Goal: Task Accomplishment & Management: Manage account settings

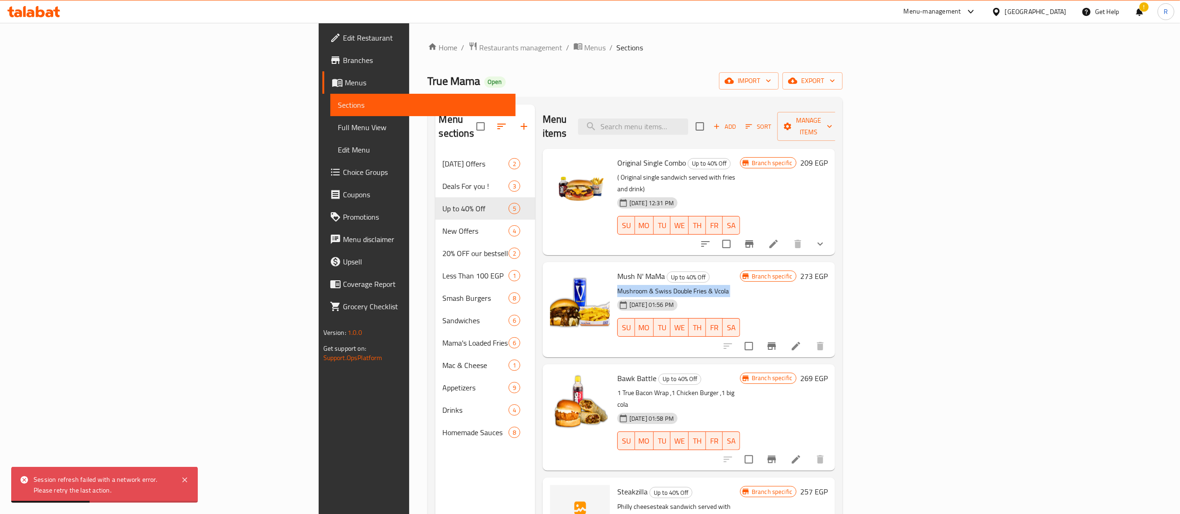
scroll to position [19, 0]
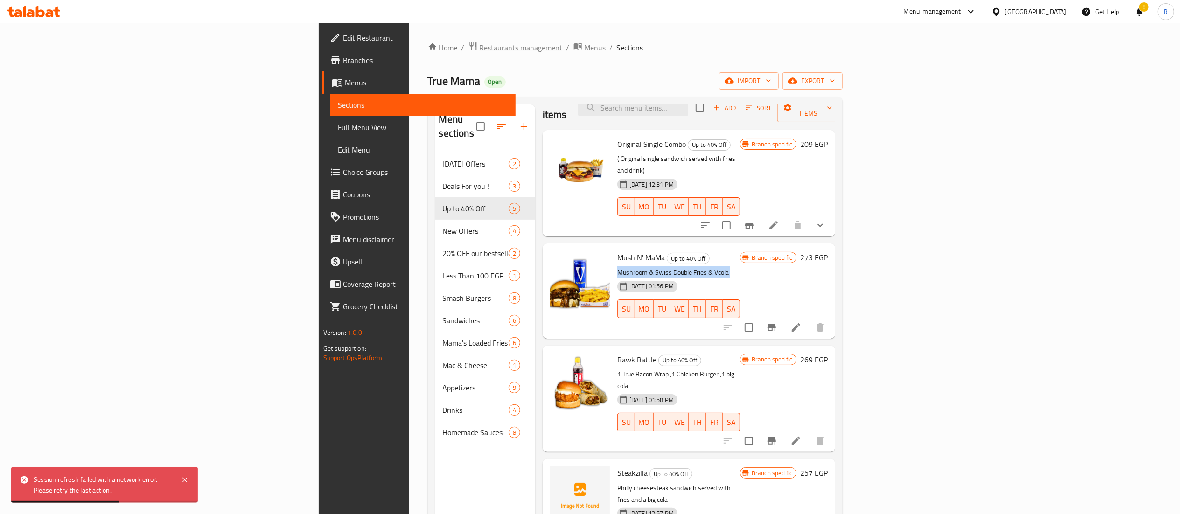
click at [480, 53] on span "Restaurants management" at bounding box center [521, 47] width 83 height 11
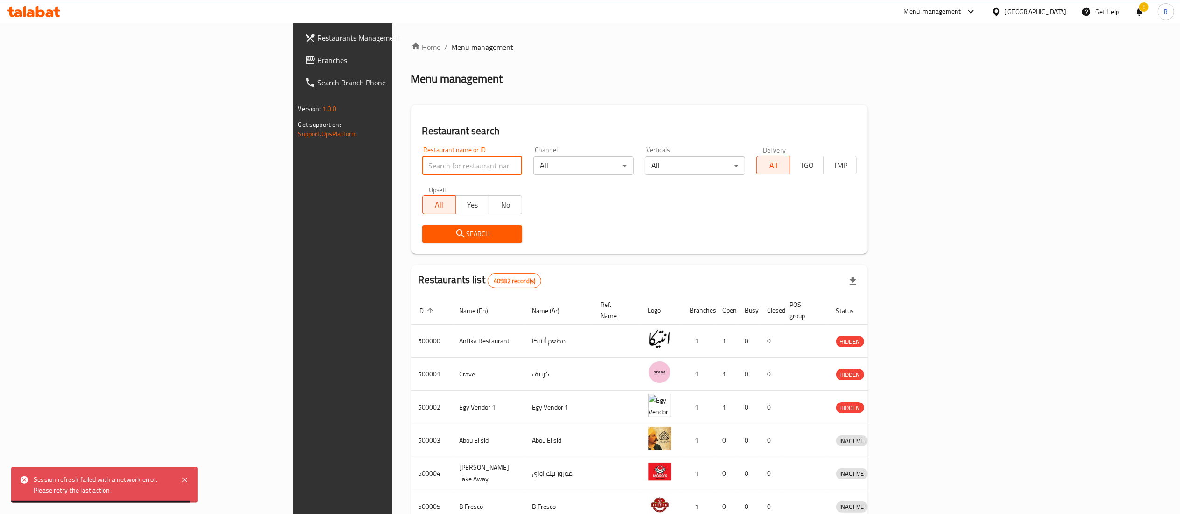
click at [422, 167] on input "search" at bounding box center [472, 165] width 100 height 19
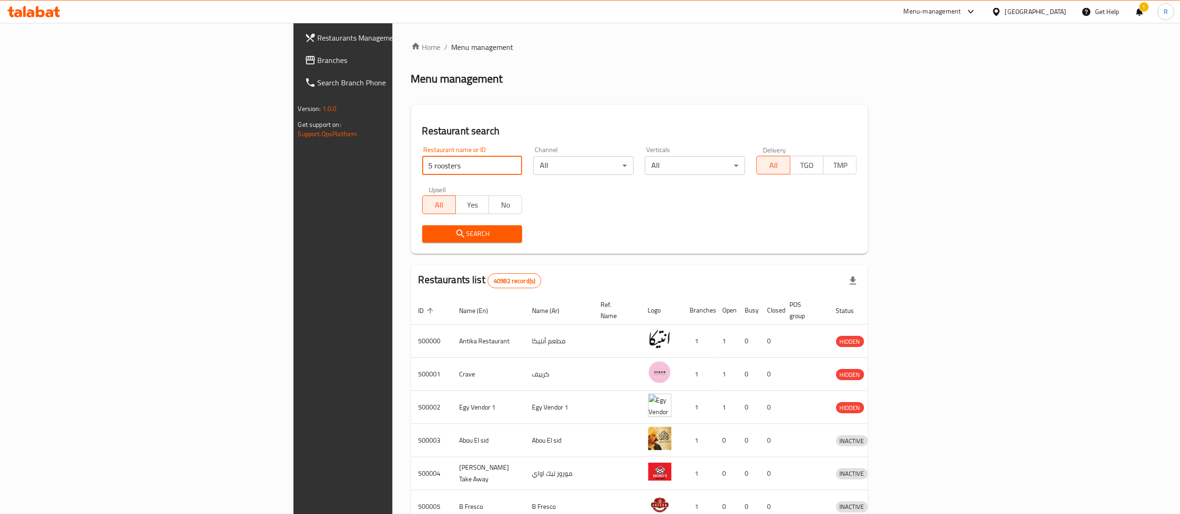
type input "5 roosters"
click button "Search" at bounding box center [472, 233] width 100 height 17
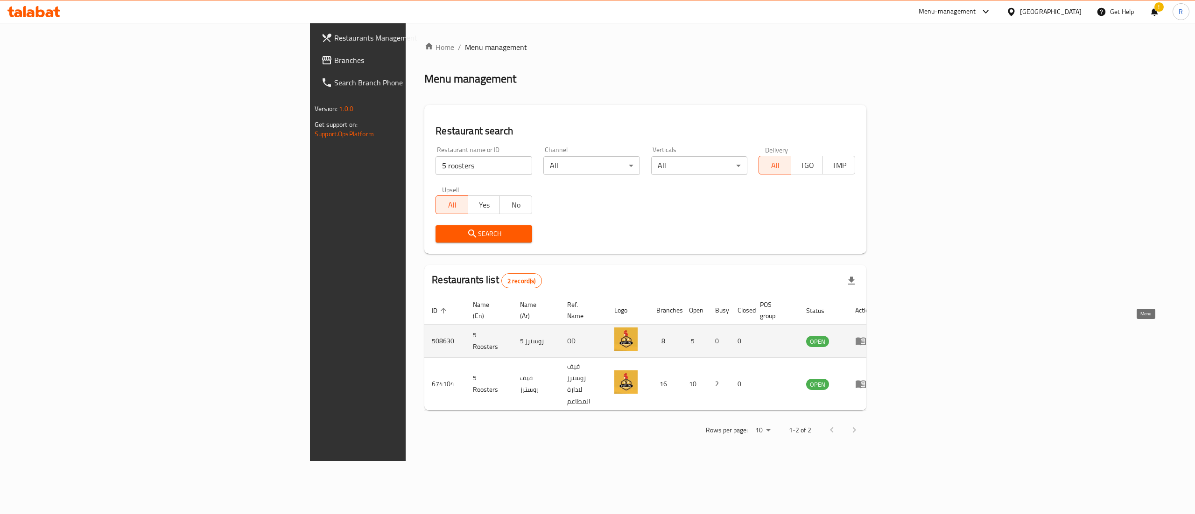
click at [866, 336] on icon "enhanced table" at bounding box center [860, 341] width 11 height 11
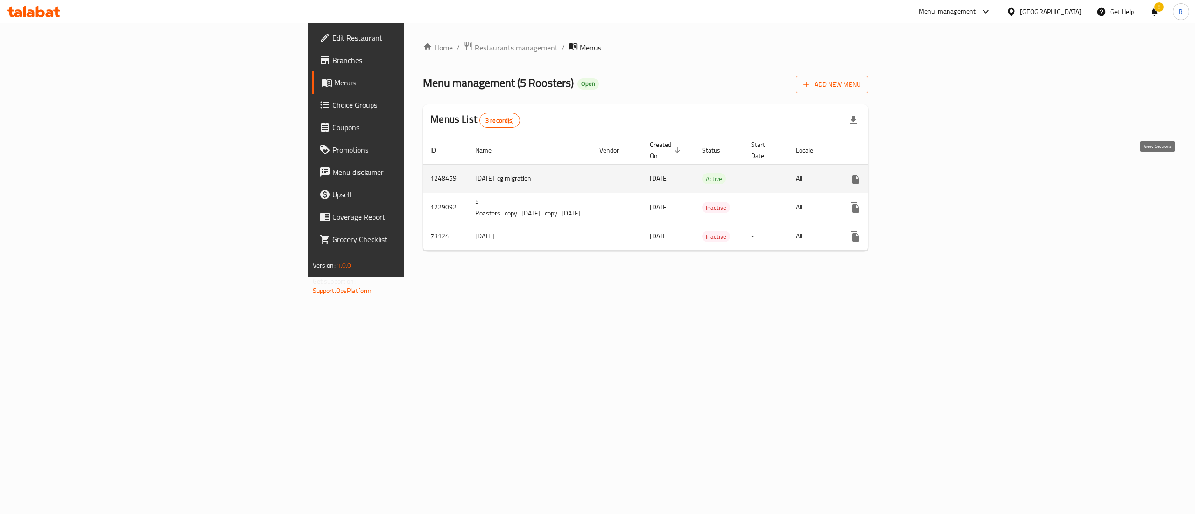
click at [928, 173] on icon "enhanced table" at bounding box center [922, 178] width 11 height 11
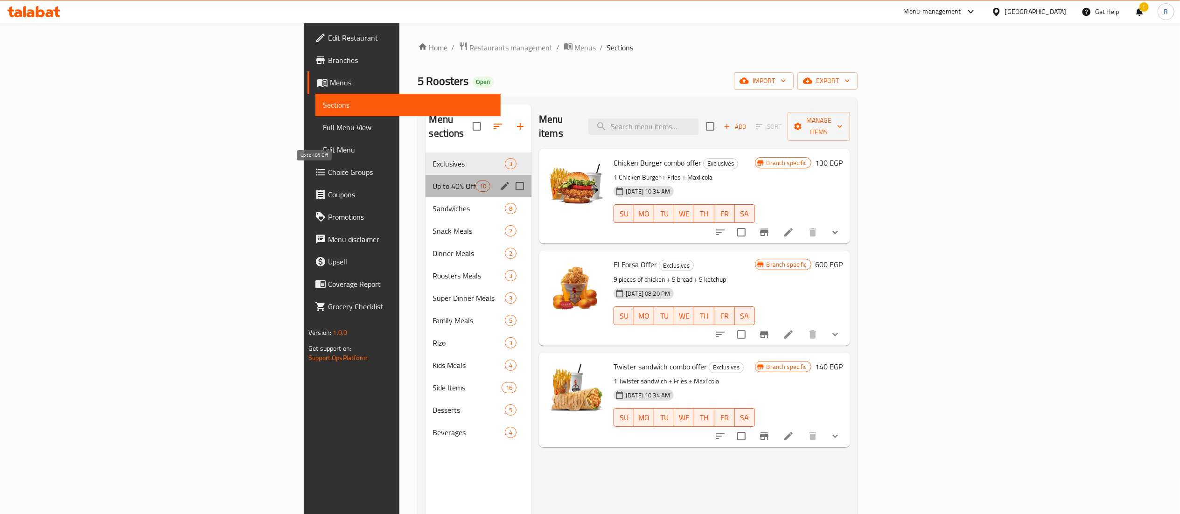
click at [433, 181] on span "Up to 40% Off" at bounding box center [454, 186] width 42 height 11
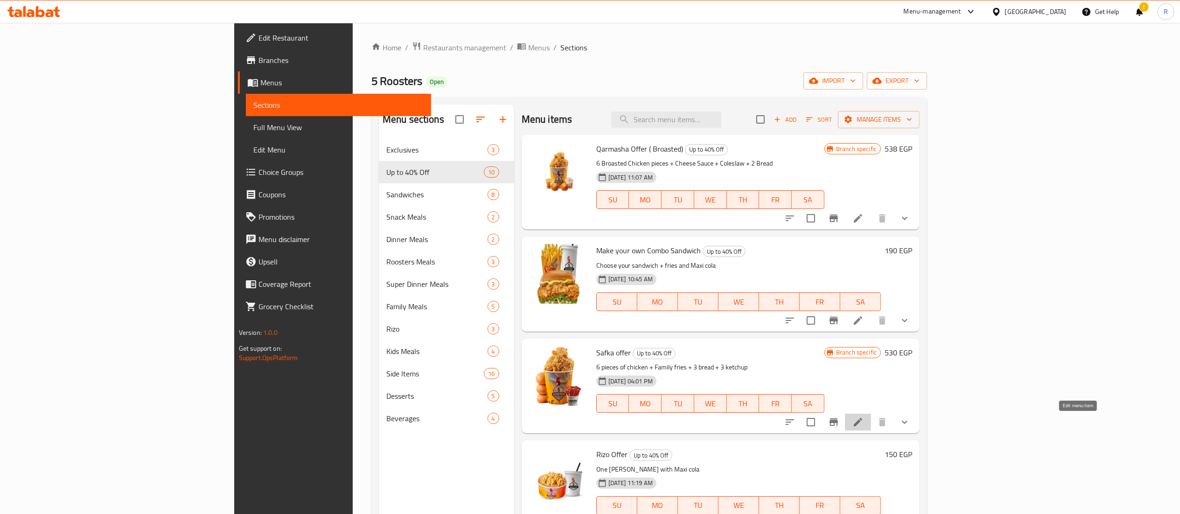
click at [863, 424] on icon at bounding box center [858, 422] width 8 height 8
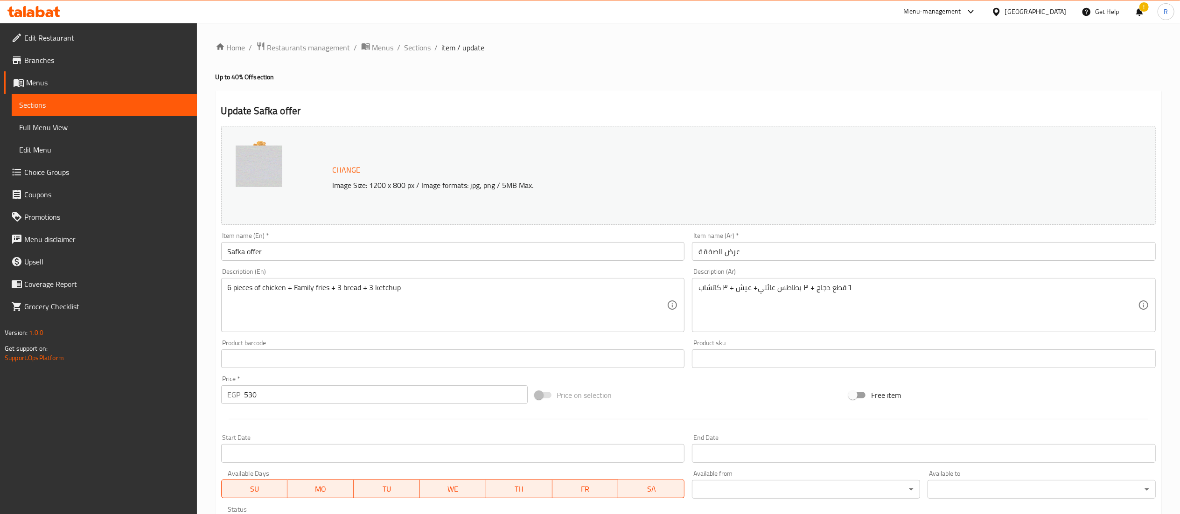
scroll to position [290, 0]
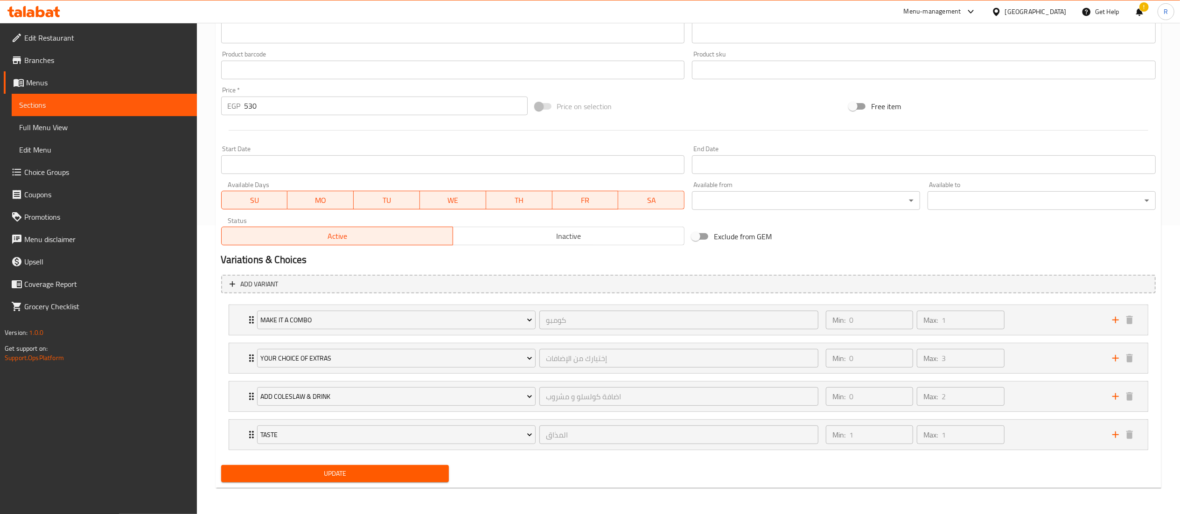
click at [541, 233] on span "Inactive" at bounding box center [569, 237] width 224 height 14
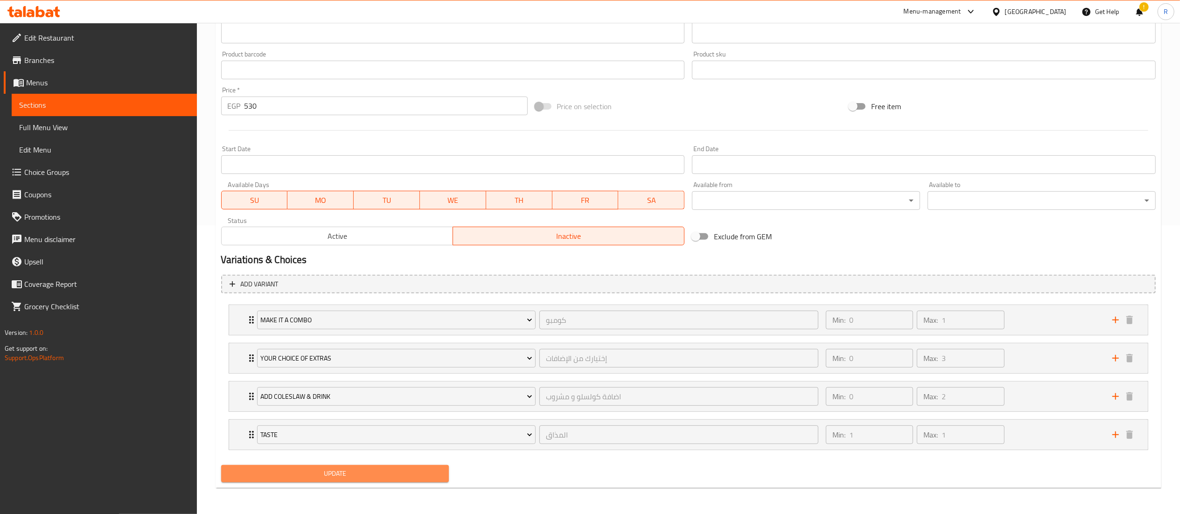
click at [370, 473] on span "Update" at bounding box center [335, 474] width 213 height 12
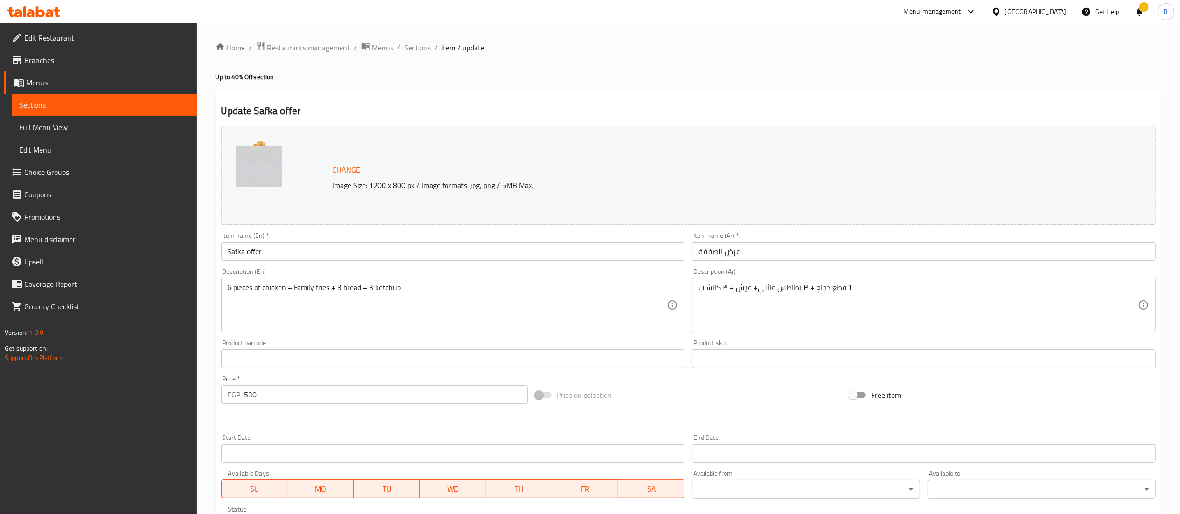
click at [413, 49] on span "Sections" at bounding box center [418, 47] width 27 height 11
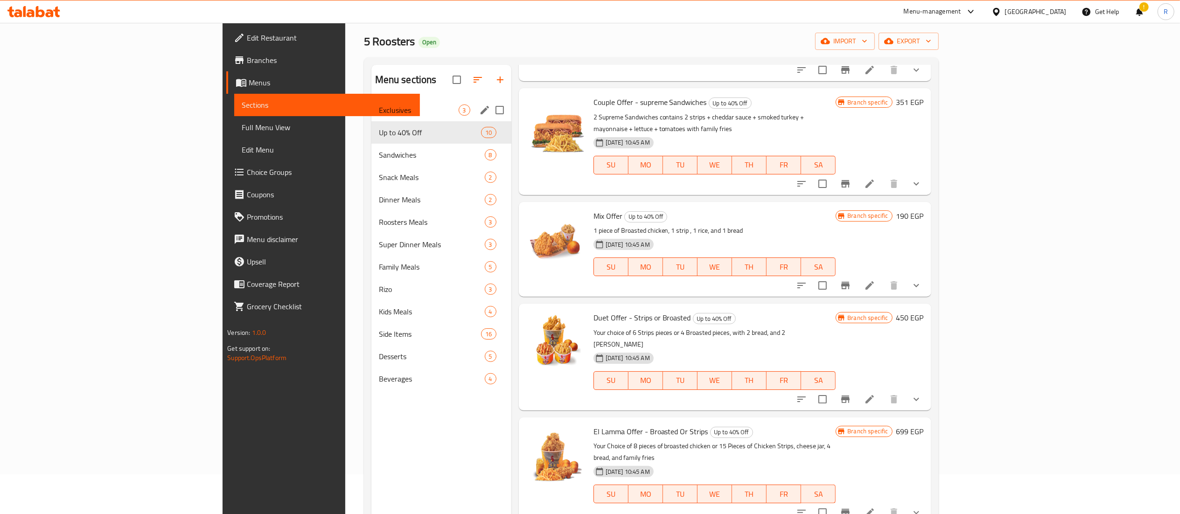
scroll to position [34, 0]
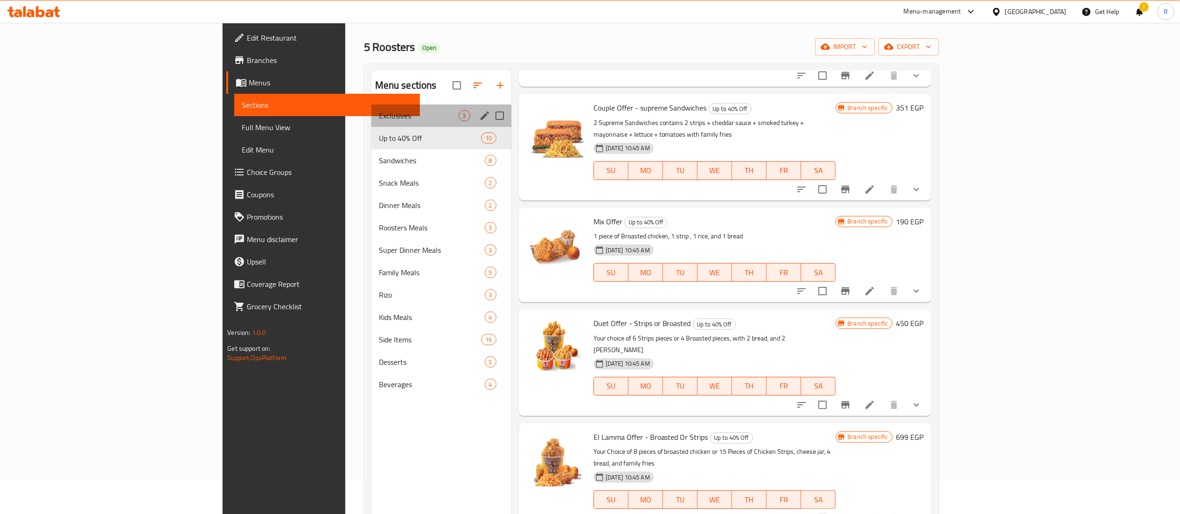
click at [372, 108] on div "Exclusives 3" at bounding box center [442, 116] width 140 height 22
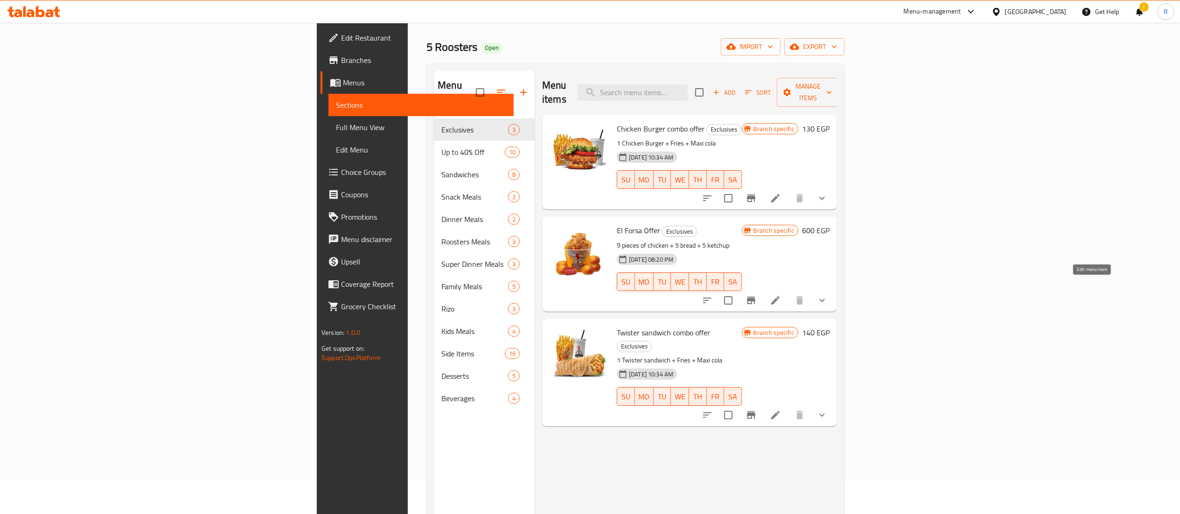
click at [780, 296] on icon at bounding box center [776, 300] width 8 height 8
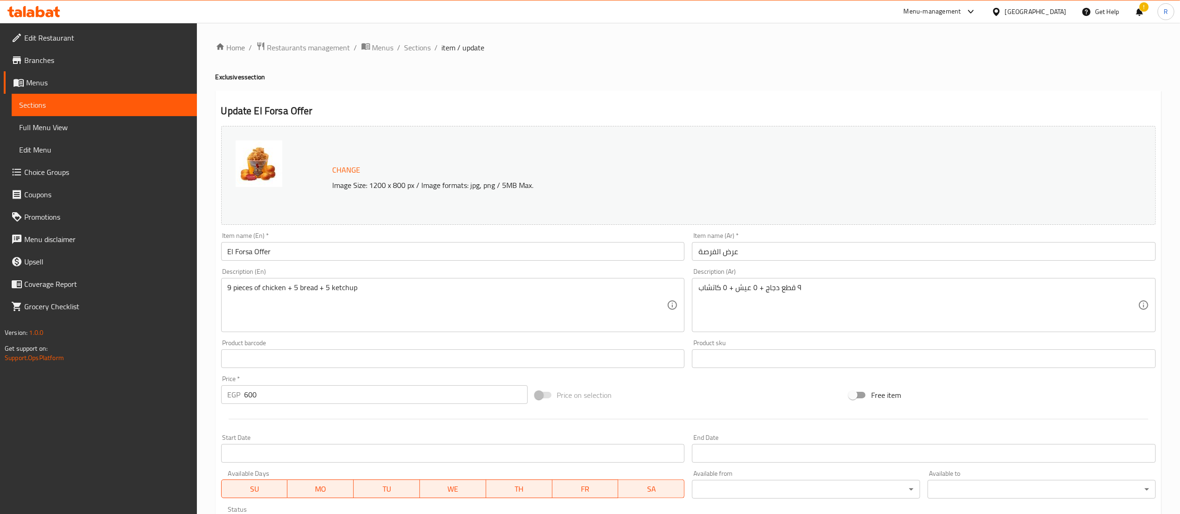
scroll to position [174, 0]
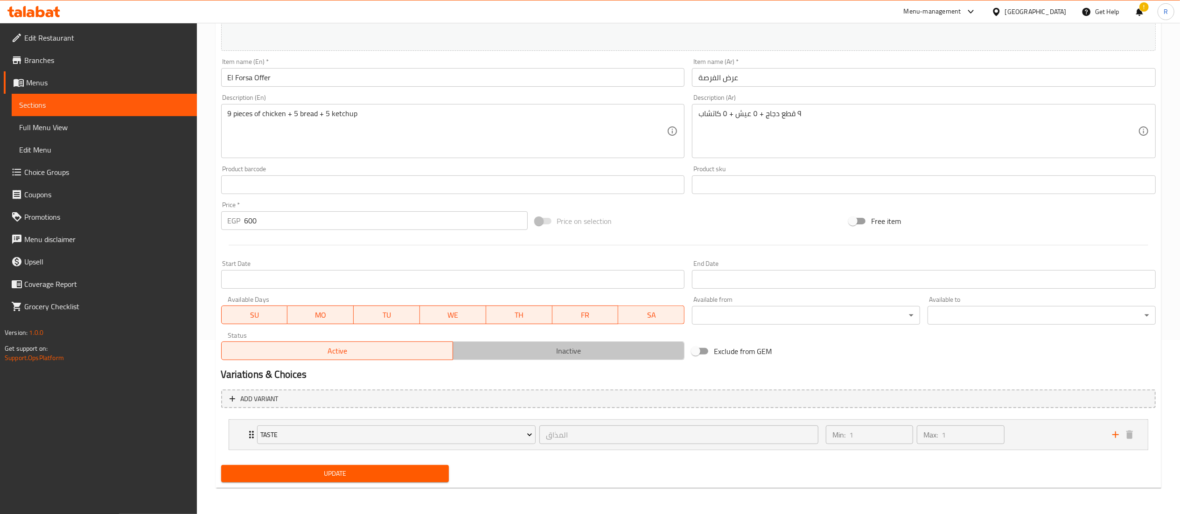
click at [569, 352] on span "Inactive" at bounding box center [569, 351] width 224 height 14
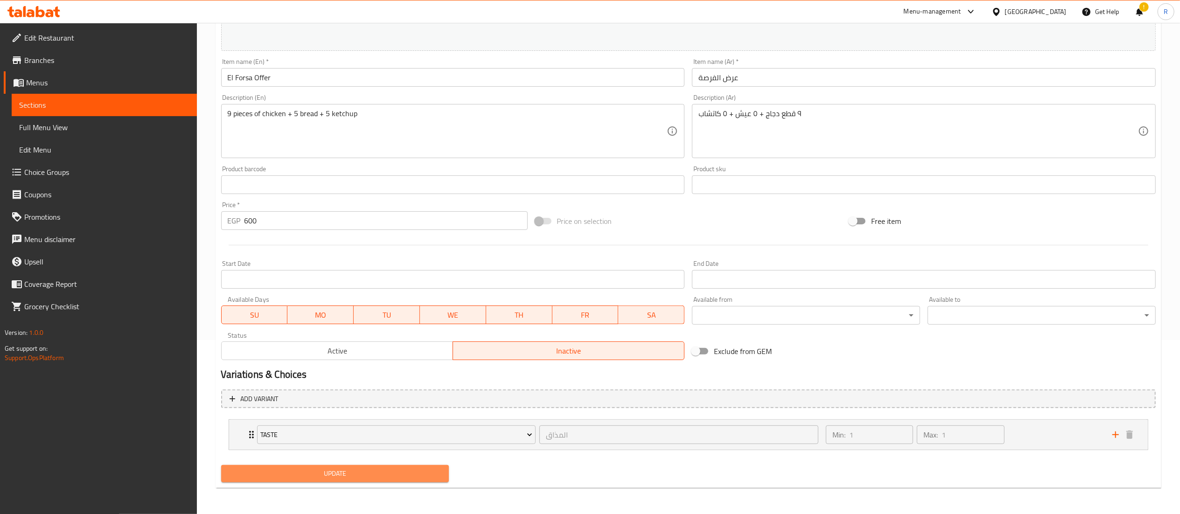
click at [392, 472] on span "Update" at bounding box center [335, 474] width 213 height 12
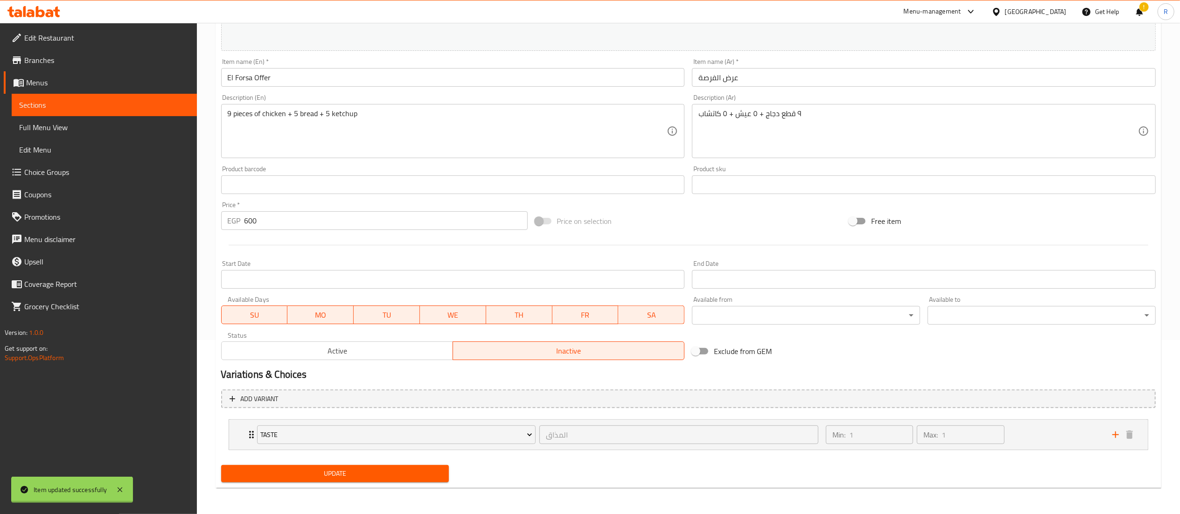
scroll to position [0, 0]
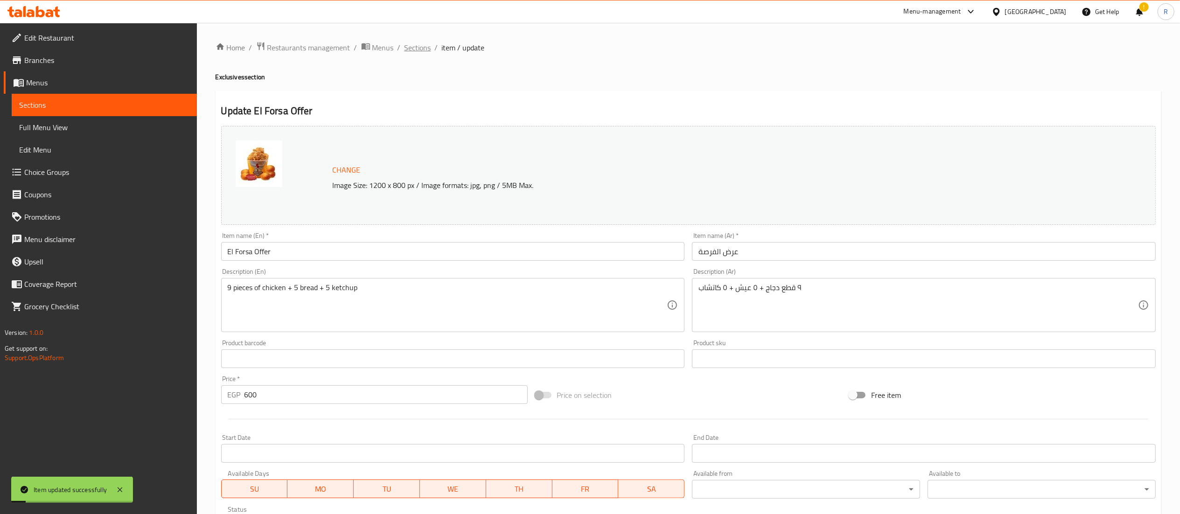
click at [424, 45] on span "Sections" at bounding box center [418, 47] width 27 height 11
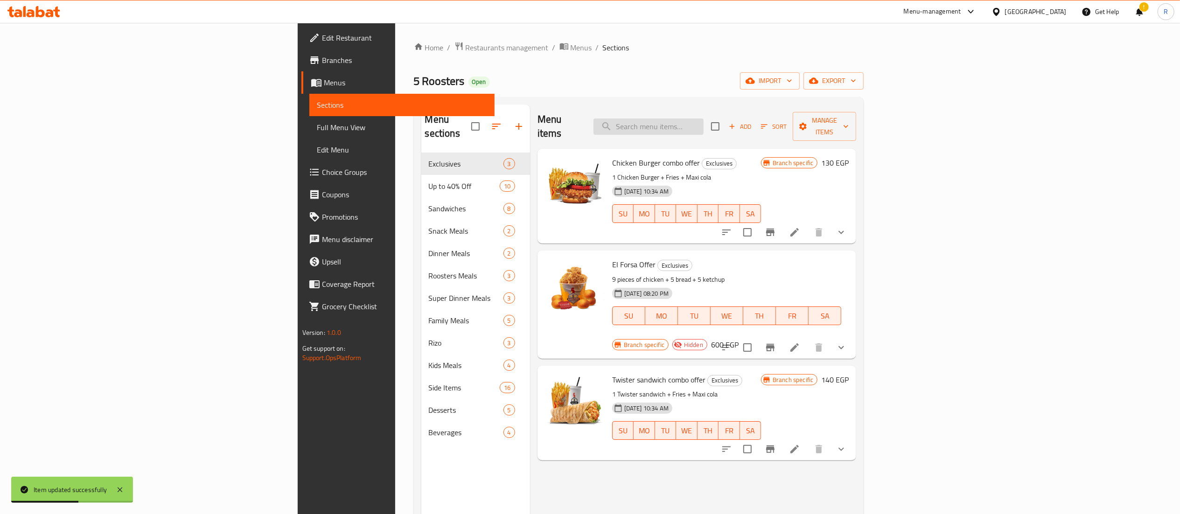
click at [704, 125] on input "search" at bounding box center [649, 127] width 110 height 16
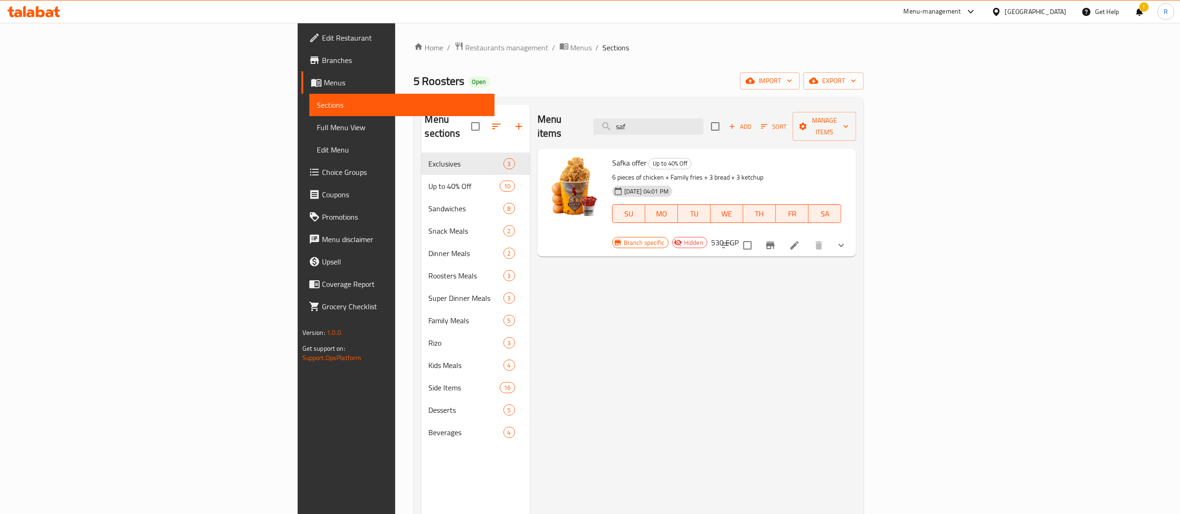
type input "saf"
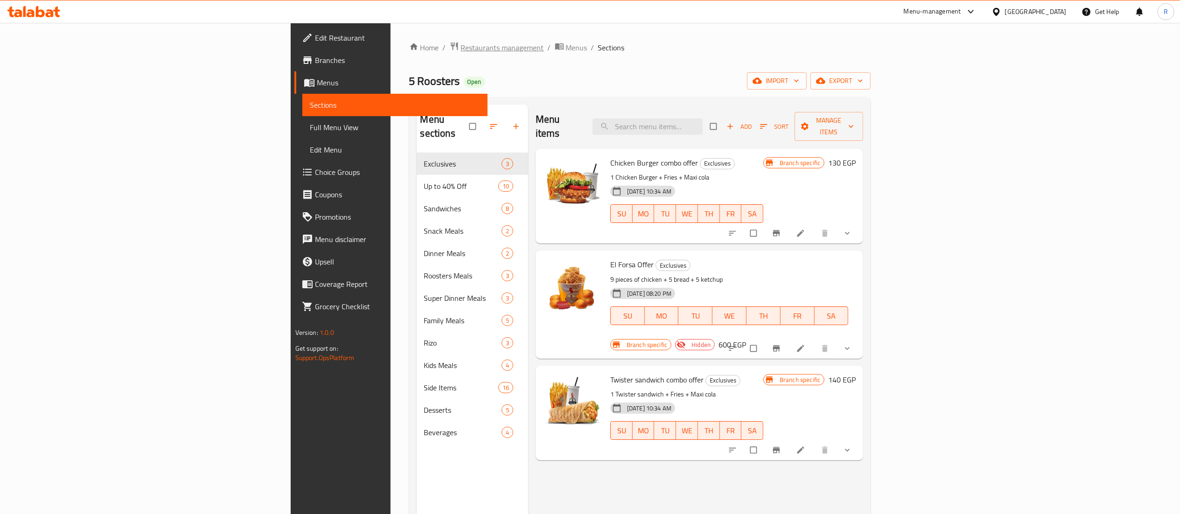
click at [461, 50] on span "Restaurants management" at bounding box center [502, 47] width 83 height 11
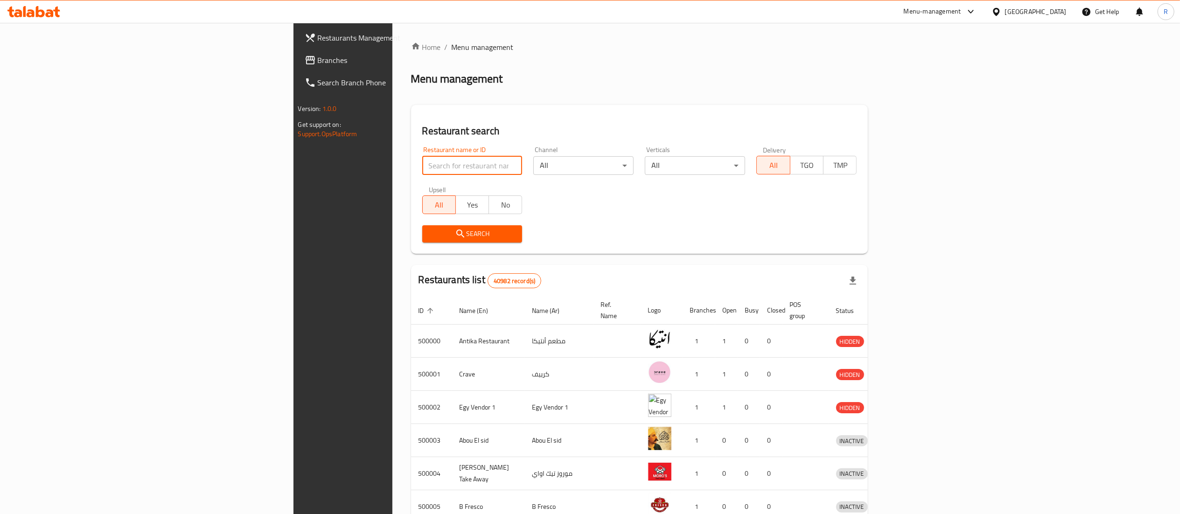
click at [422, 173] on input "search" at bounding box center [472, 165] width 100 height 19
type input "5 roosters"
click button "Search" at bounding box center [472, 233] width 100 height 17
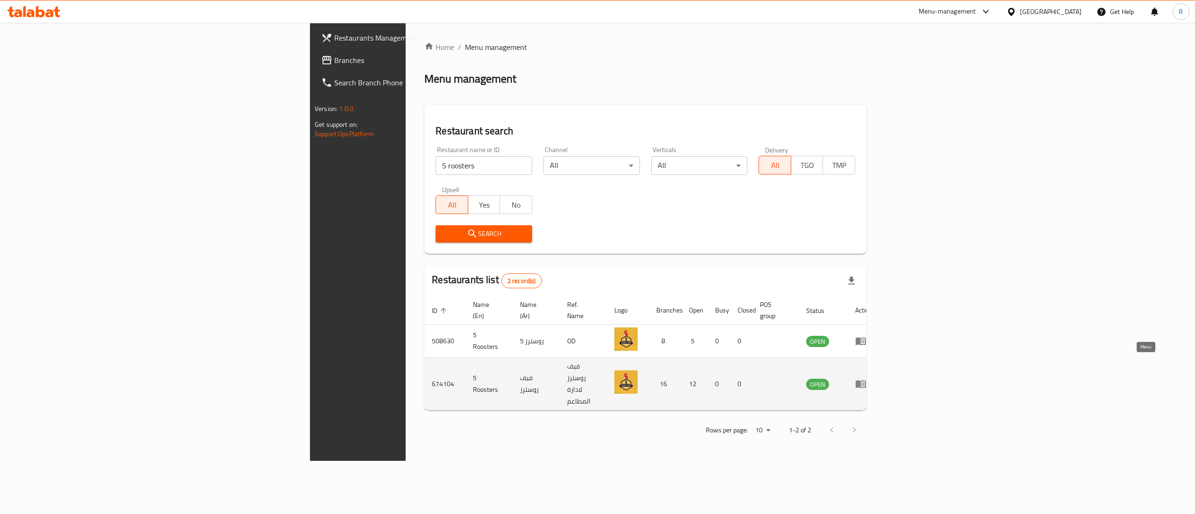
click at [872, 379] on link "enhanced table" at bounding box center [863, 384] width 17 height 11
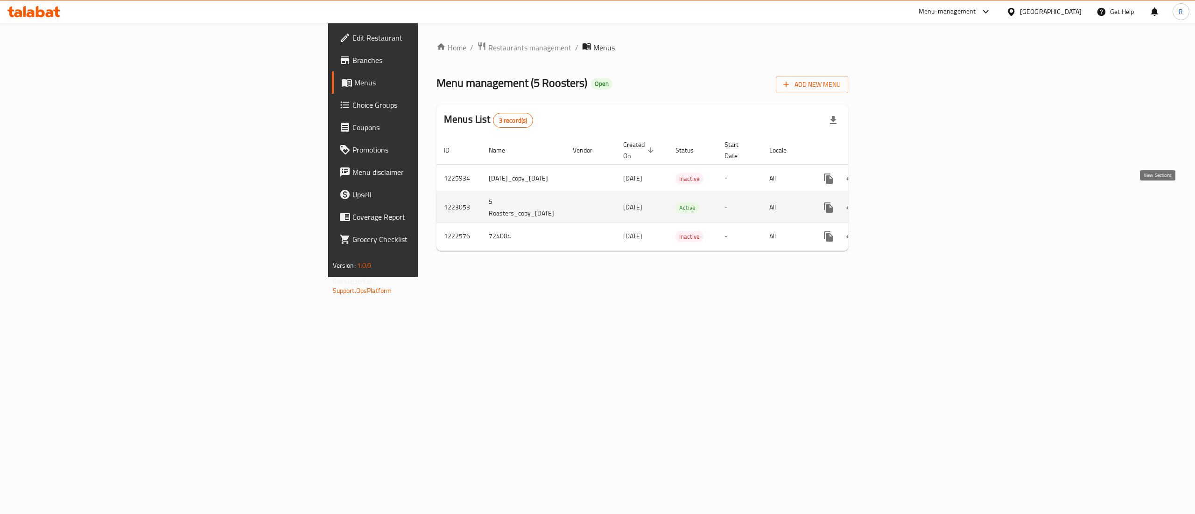
click at [901, 202] on icon "enhanced table" at bounding box center [895, 207] width 11 height 11
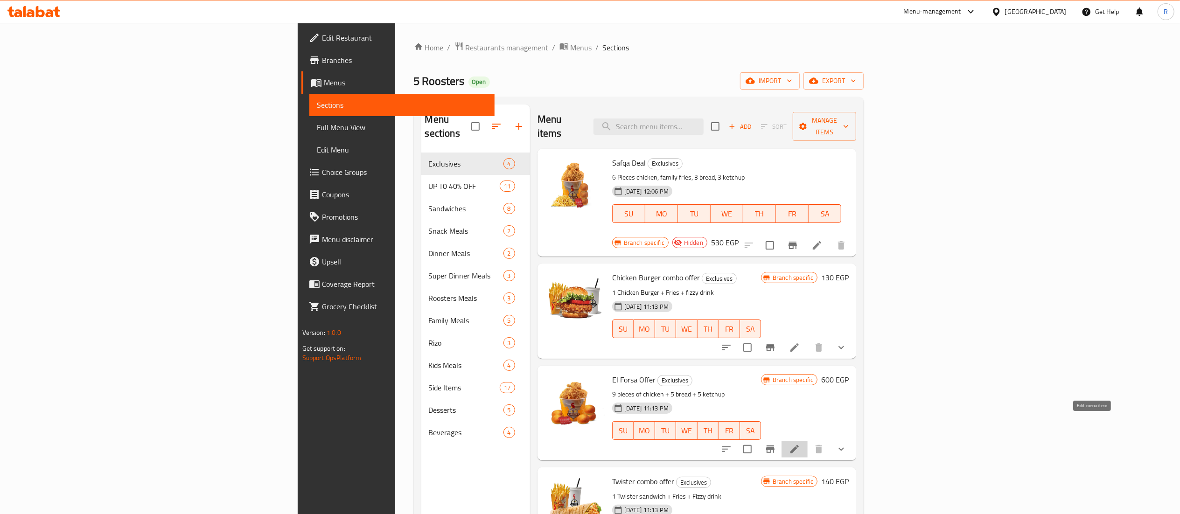
click at [801, 444] on icon at bounding box center [794, 449] width 11 height 11
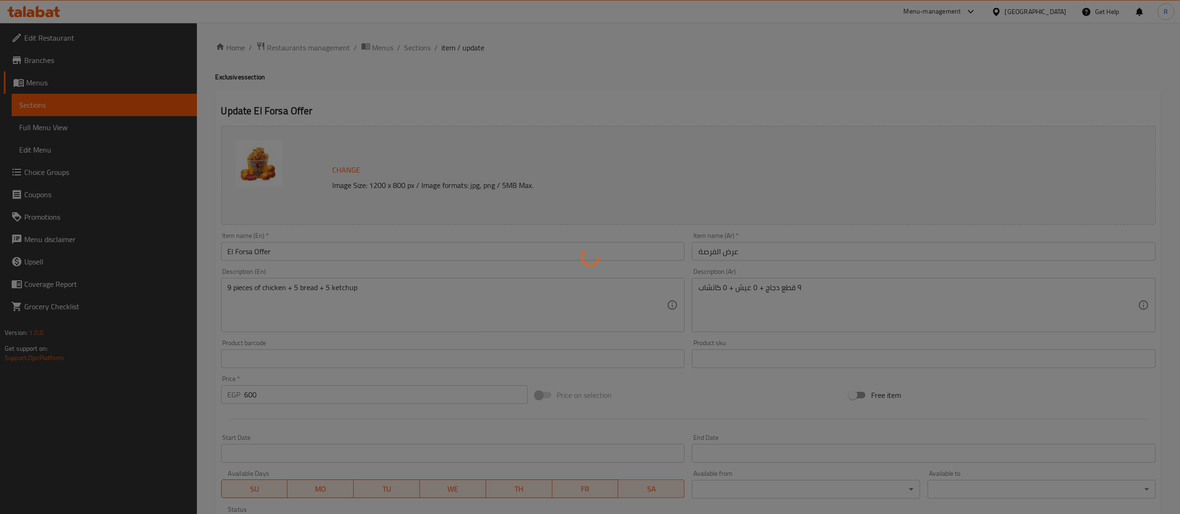
type input "المذاق"
type input "1"
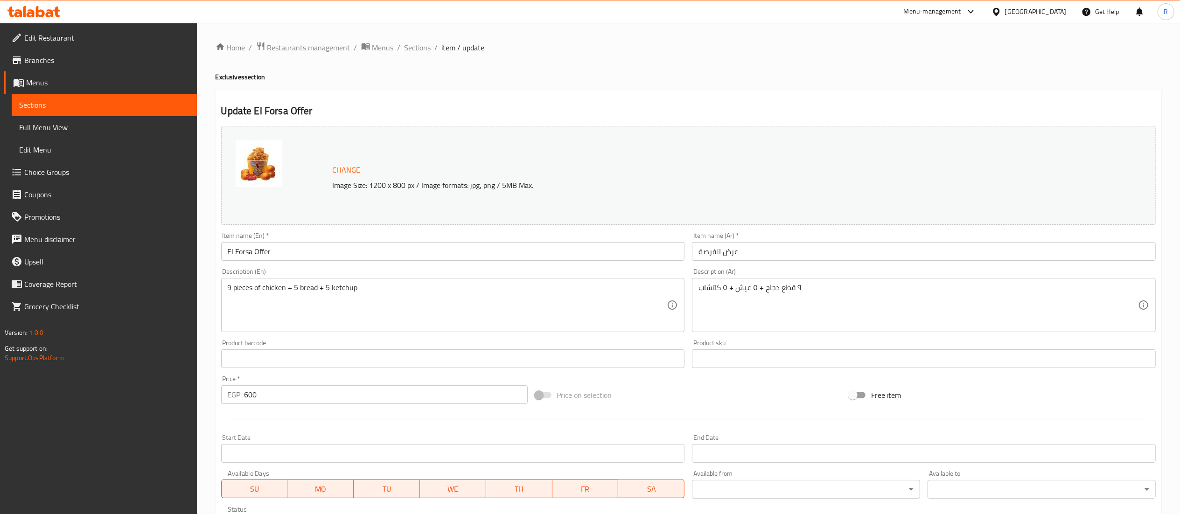
scroll to position [174, 0]
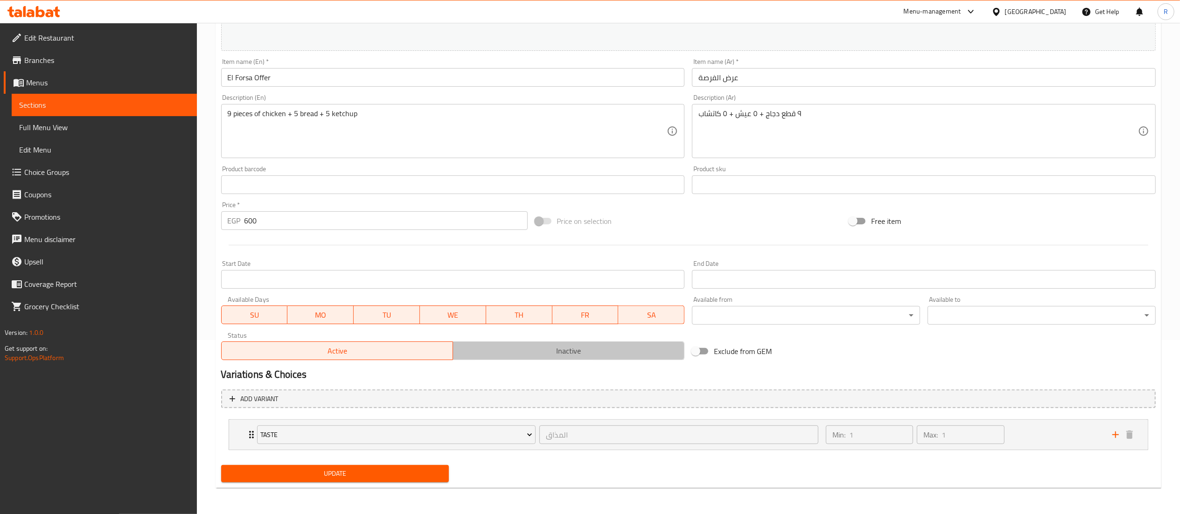
click at [581, 358] on span "Inactive" at bounding box center [569, 351] width 224 height 14
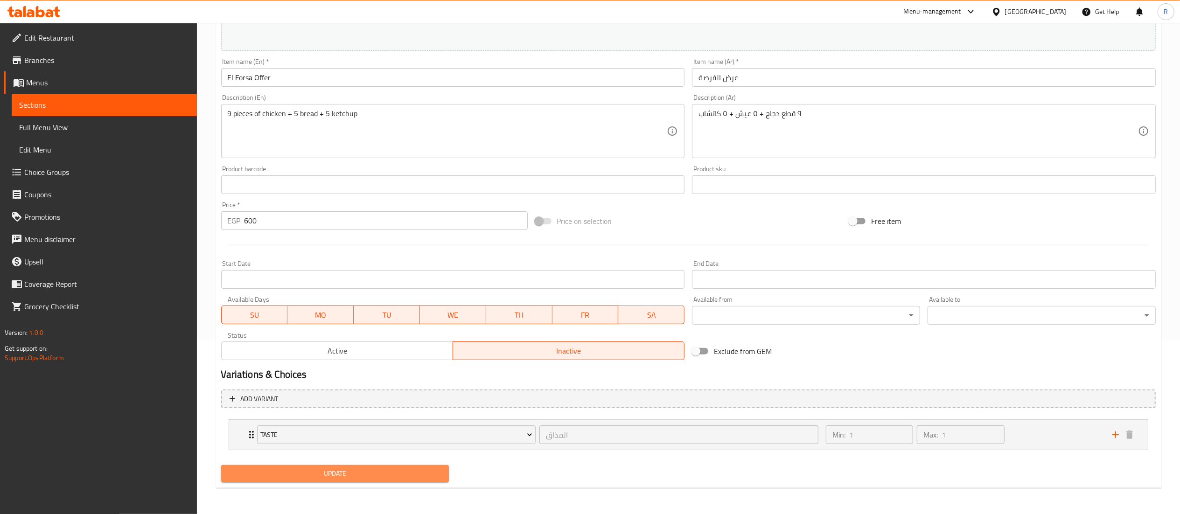
click at [421, 470] on span "Update" at bounding box center [335, 474] width 213 height 12
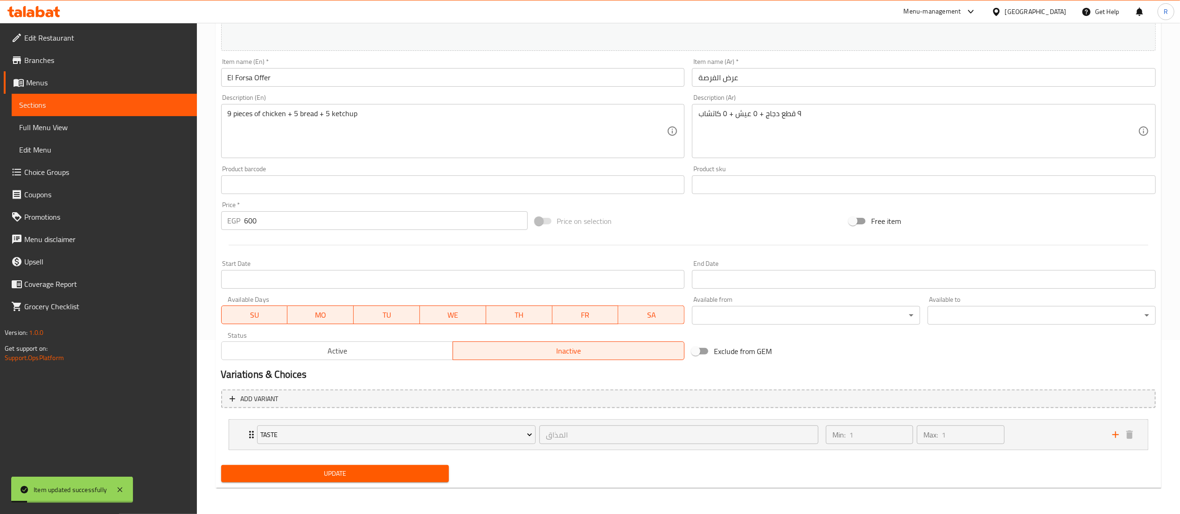
scroll to position [0, 0]
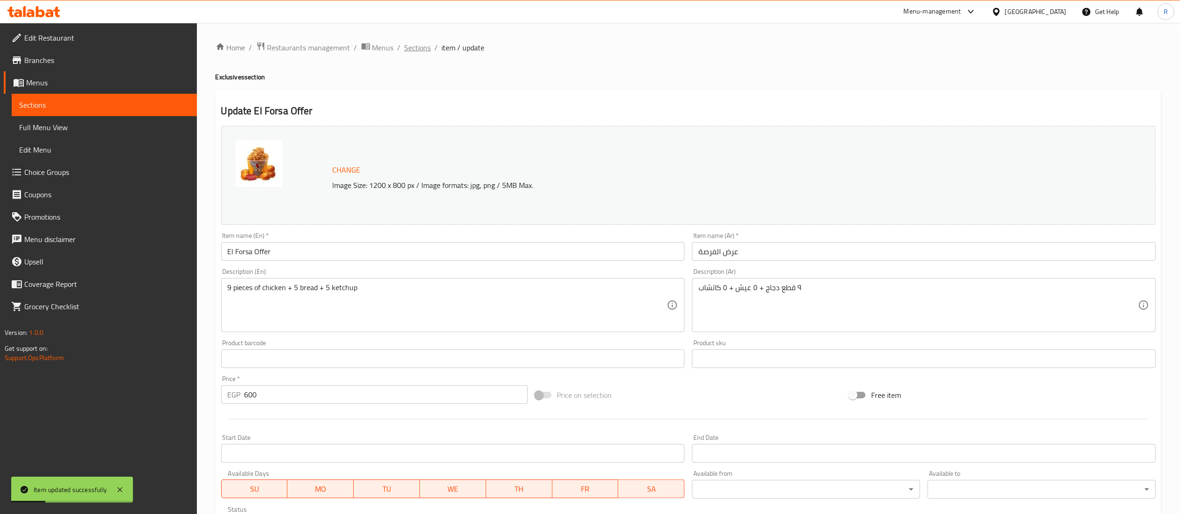
click at [426, 49] on span "Sections" at bounding box center [418, 47] width 27 height 11
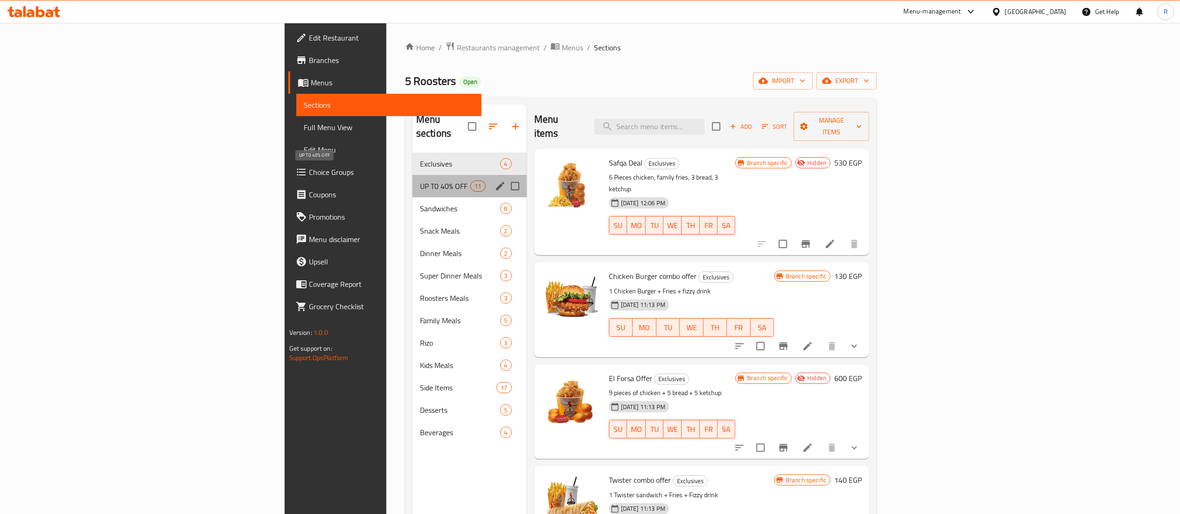
click at [420, 181] on span "UP T0 40% OFF" at bounding box center [445, 186] width 51 height 11
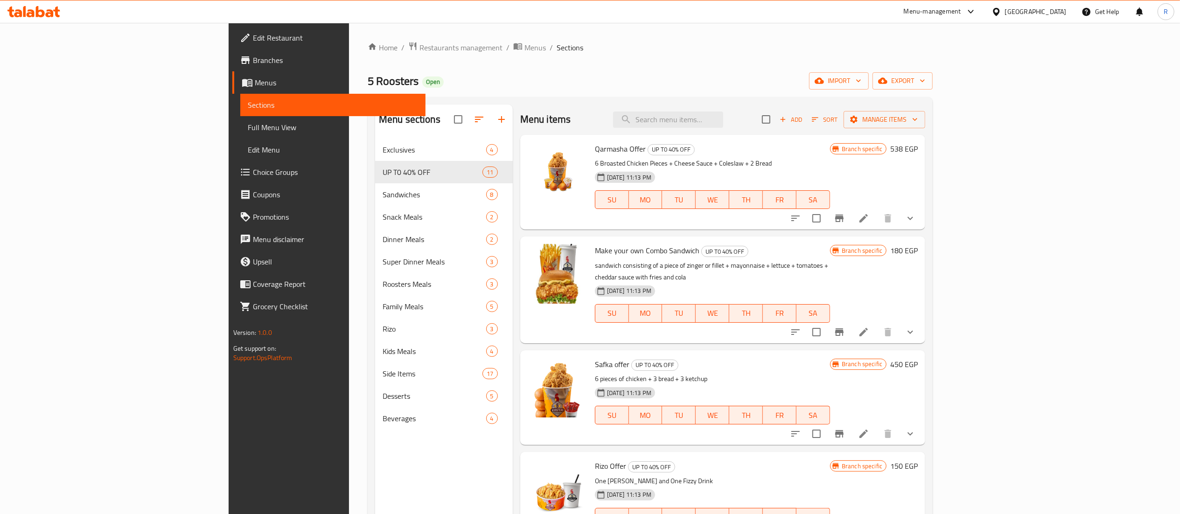
scroll to position [82, 0]
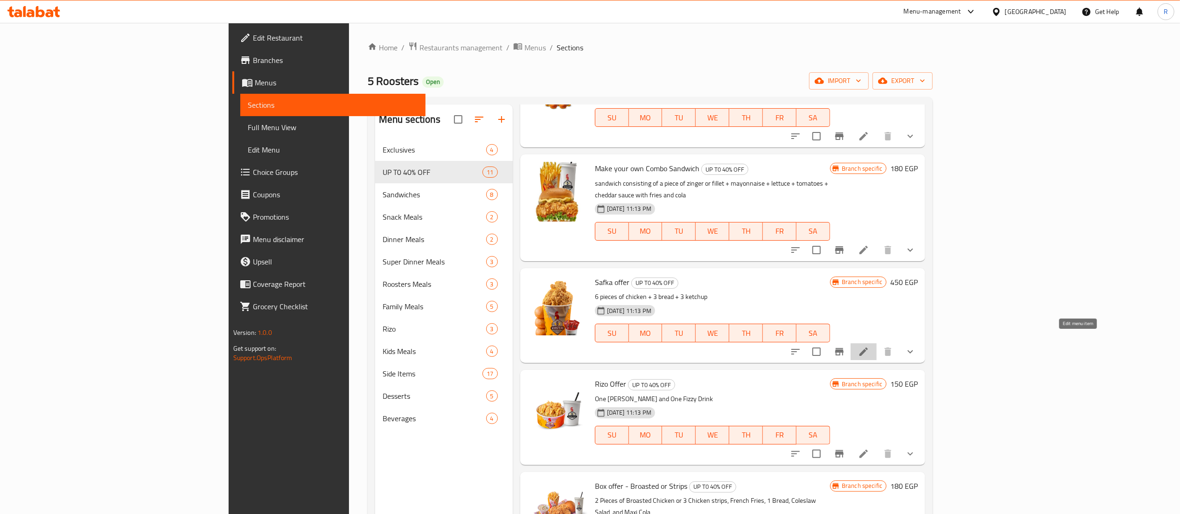
click at [870, 346] on icon at bounding box center [863, 351] width 11 height 11
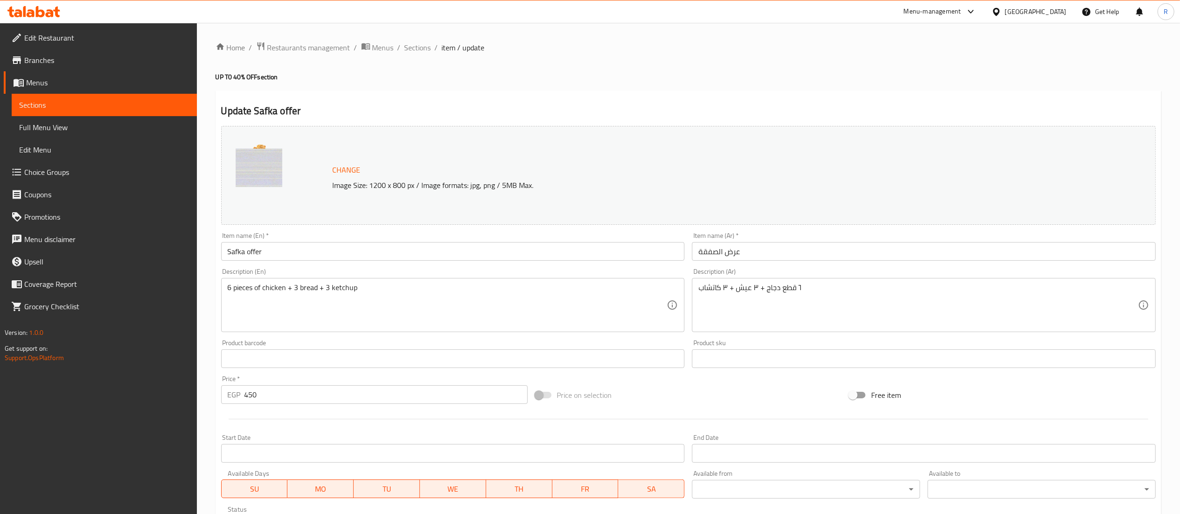
scroll to position [290, 0]
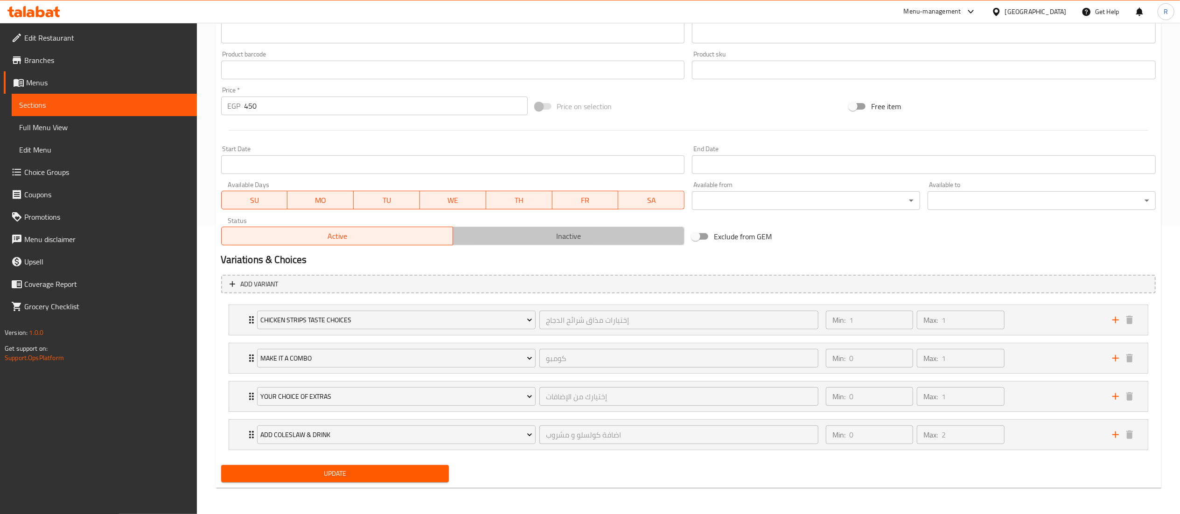
click at [516, 234] on span "Inactive" at bounding box center [569, 237] width 224 height 14
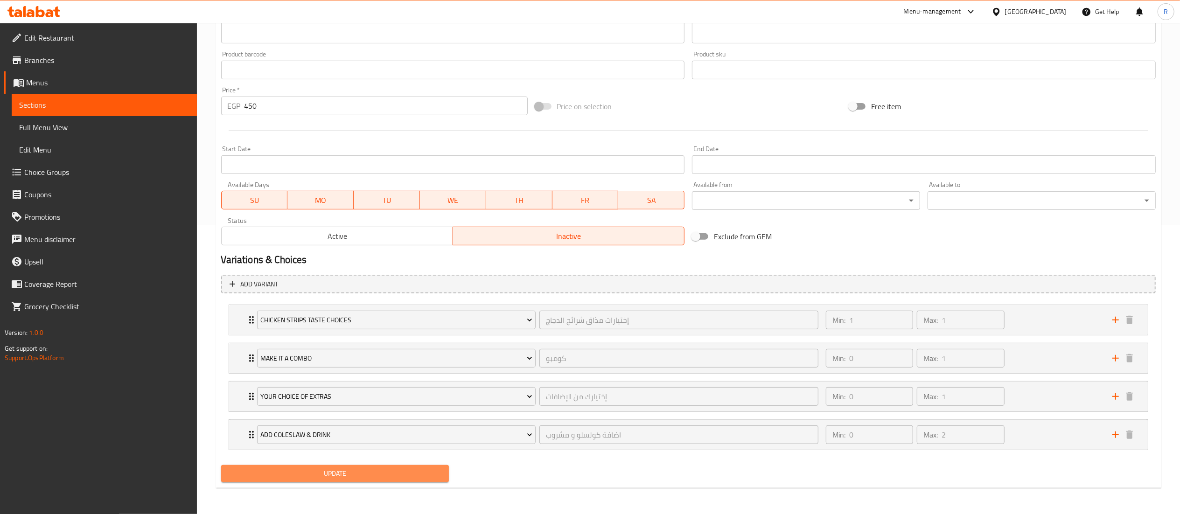
click at [426, 474] on span "Update" at bounding box center [335, 474] width 213 height 12
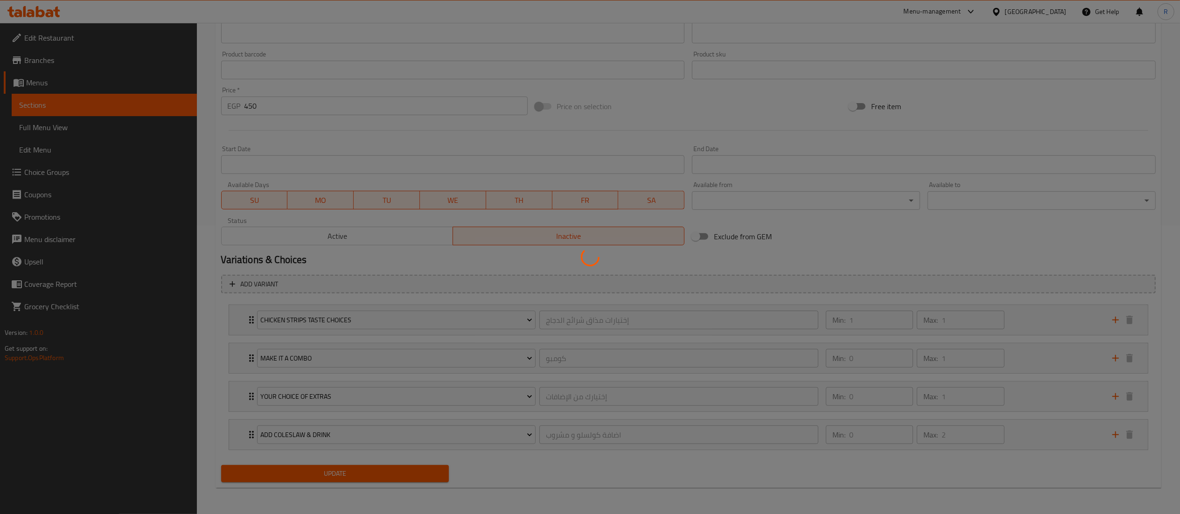
scroll to position [0, 0]
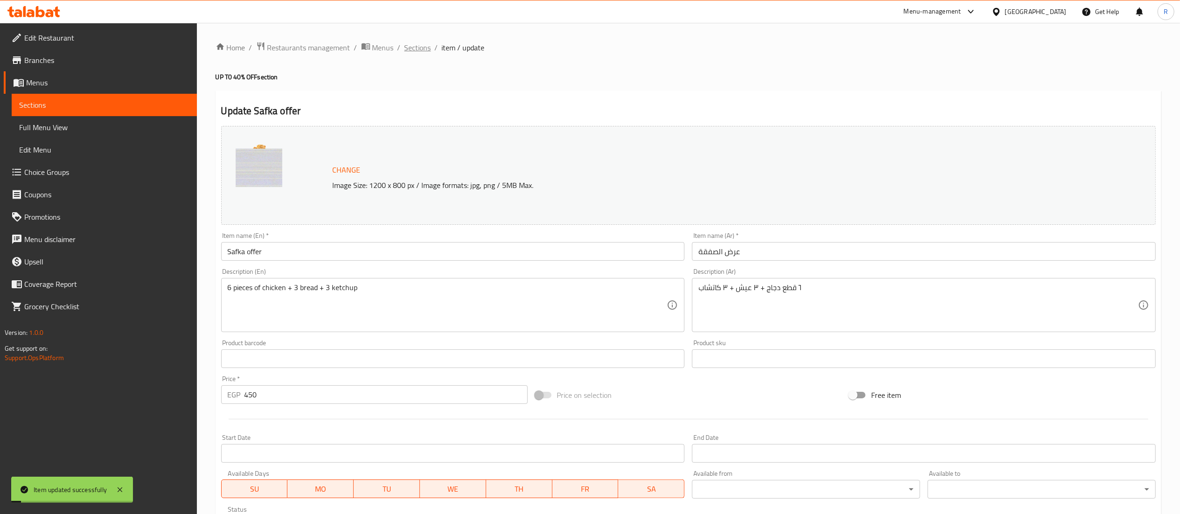
click at [414, 49] on span "Sections" at bounding box center [418, 47] width 27 height 11
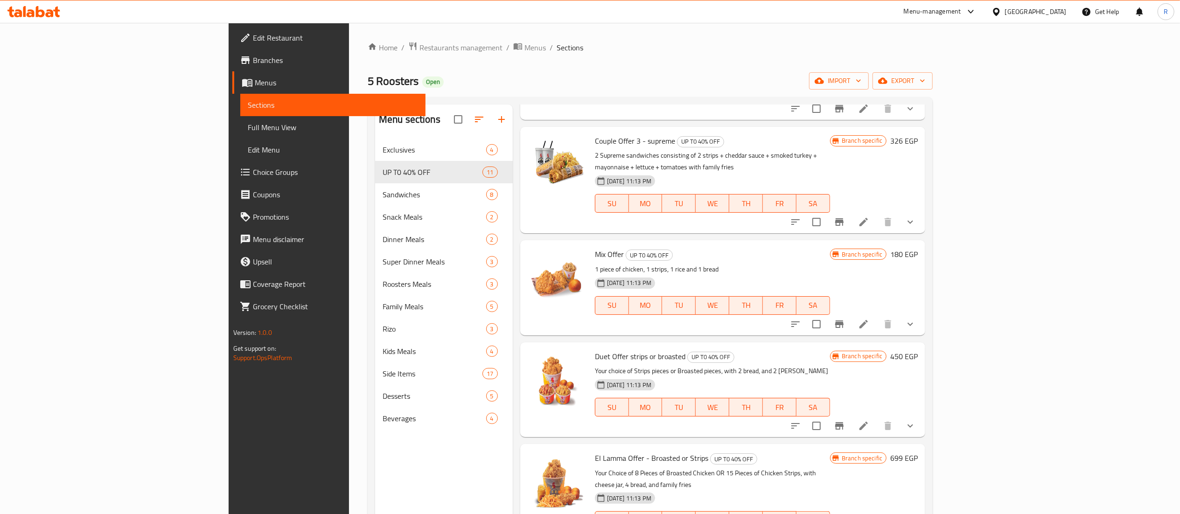
scroll to position [649, 0]
